Goal: Task Accomplishment & Management: Use online tool/utility

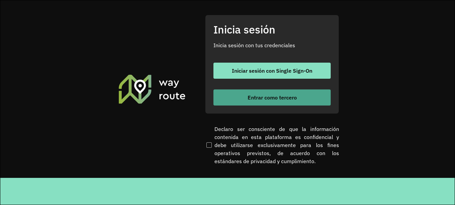
click at [252, 96] on font "Entrar como tercero" at bounding box center [272, 97] width 49 height 7
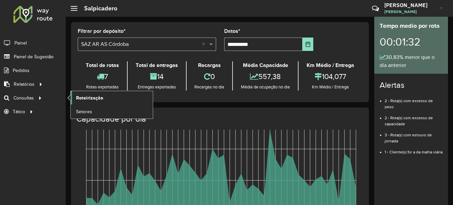
click at [97, 96] on span "Roteirização" at bounding box center [89, 98] width 27 height 7
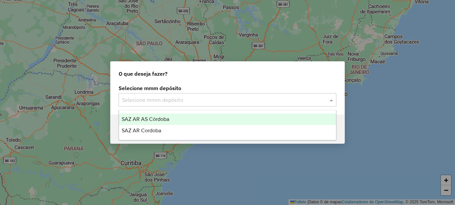
click at [155, 100] on input "text" at bounding box center [221, 100] width 198 height 8
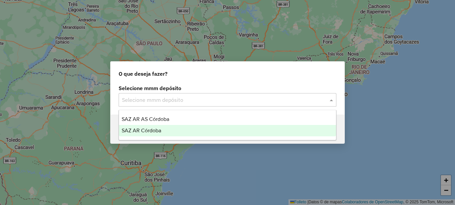
click at [145, 132] on span "SAZ AR Córdoba" at bounding box center [142, 131] width 40 height 6
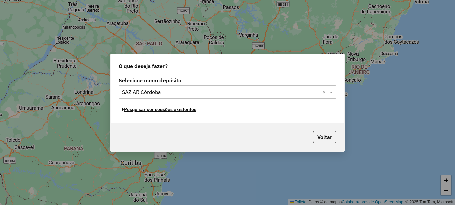
click at [179, 110] on font "Pesquisar por sessões existentes" at bounding box center [160, 109] width 72 height 6
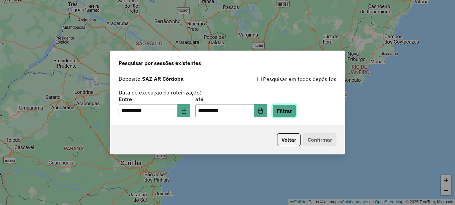
click at [296, 109] on button "Filtrar" at bounding box center [285, 111] width 24 height 13
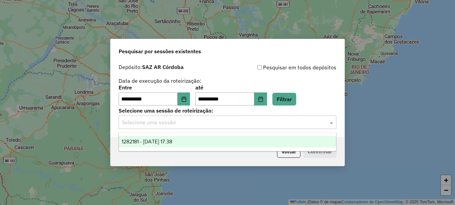
click at [201, 121] on input "text" at bounding box center [221, 123] width 198 height 8
click at [172, 143] on span "1282181 - 25/09/2025 17:38" at bounding box center [147, 142] width 51 height 6
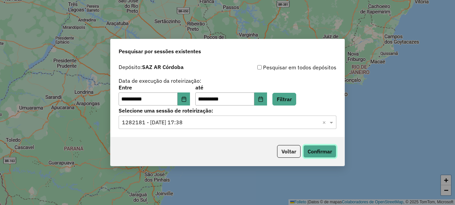
click at [314, 150] on button "Confirmar" at bounding box center [319, 151] width 33 height 13
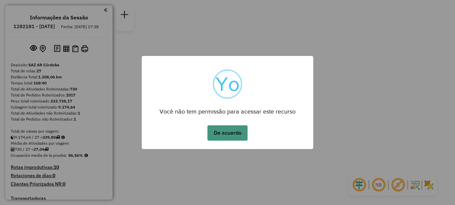
click at [222, 131] on button "De acuerdo" at bounding box center [228, 132] width 40 height 15
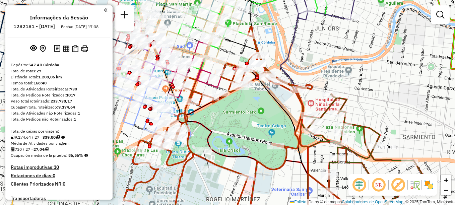
click at [204, 147] on div "Rota 23 - Placa AC414MO 0000316658 - LUCREZIO EDGAR ALEJANDRO Janela de atendim…" at bounding box center [227, 102] width 455 height 205
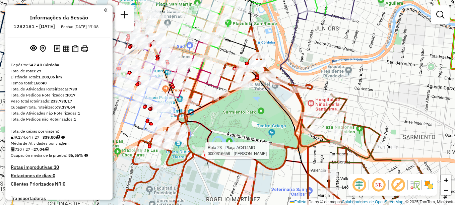
select select "**********"
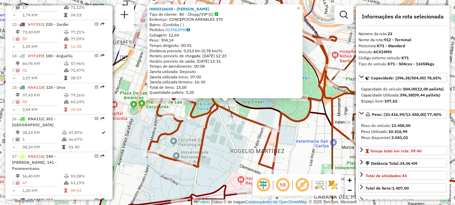
scroll to position [1028, 0]
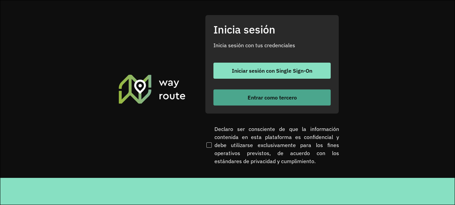
click at [264, 100] on font "Entrar como tercero" at bounding box center [272, 97] width 49 height 7
